Goal: Navigation & Orientation: Find specific page/section

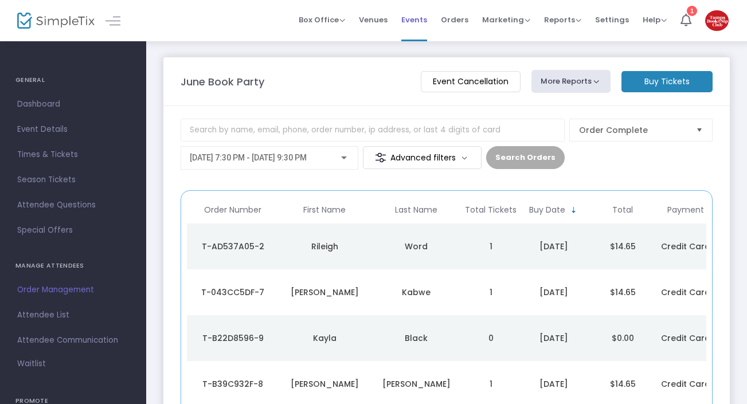
click at [412, 25] on span "Events" at bounding box center [415, 19] width 26 height 29
click at [426, 18] on span "Events" at bounding box center [415, 19] width 26 height 29
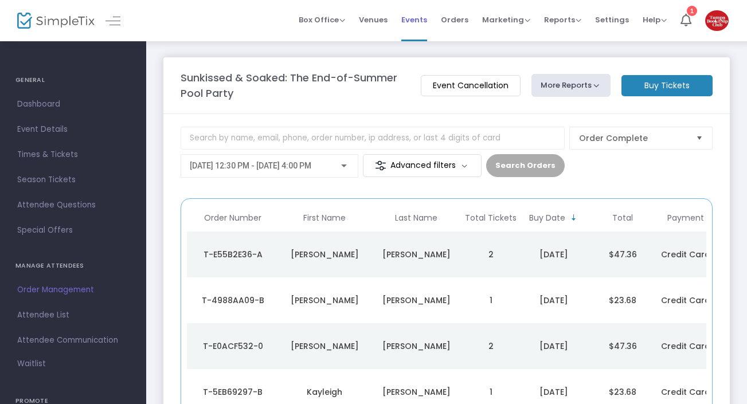
click at [414, 22] on span "Events" at bounding box center [415, 19] width 26 height 29
